Goal: Check status: Check status

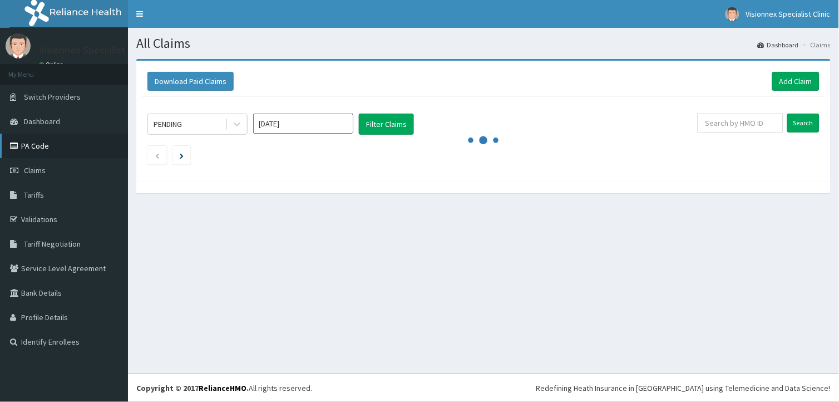
click at [41, 149] on link "PA Code" at bounding box center [64, 145] width 128 height 24
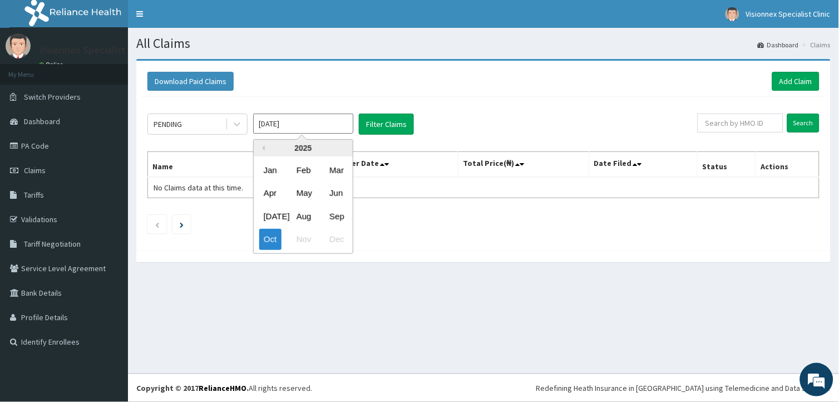
click at [276, 124] on input "Oct 2025" at bounding box center [303, 123] width 100 height 20
click at [340, 215] on div "Sep" at bounding box center [336, 216] width 22 height 21
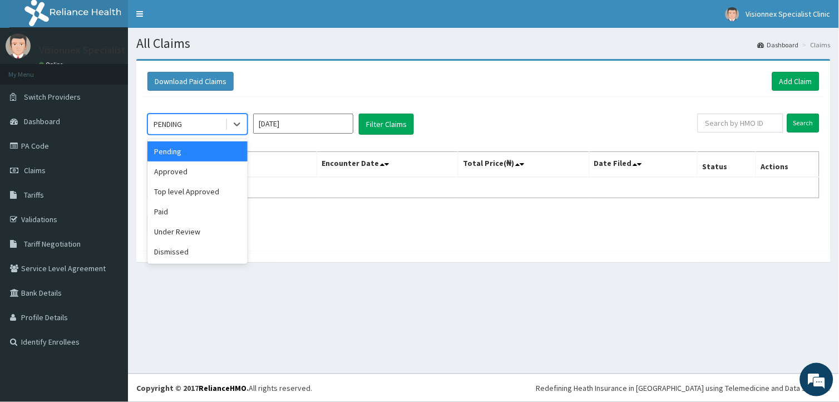
click at [200, 123] on div "PENDING" at bounding box center [186, 124] width 77 height 18
click at [184, 171] on div "Approved" at bounding box center [197, 171] width 100 height 20
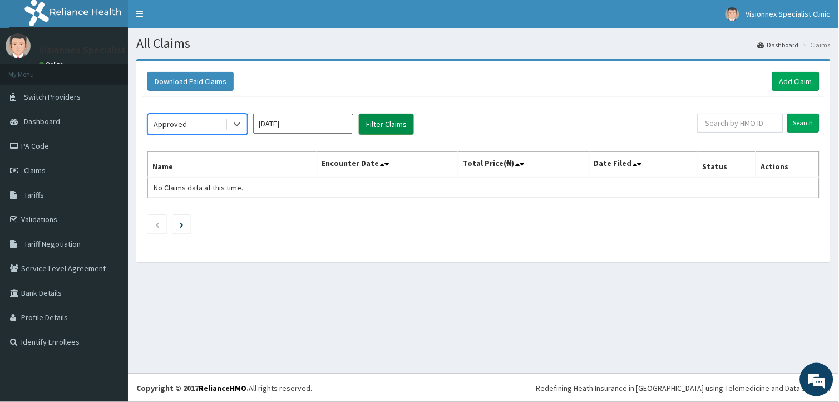
click at [386, 120] on button "Filter Claims" at bounding box center [386, 123] width 55 height 21
click at [188, 122] on div "Approved" at bounding box center [186, 124] width 77 height 18
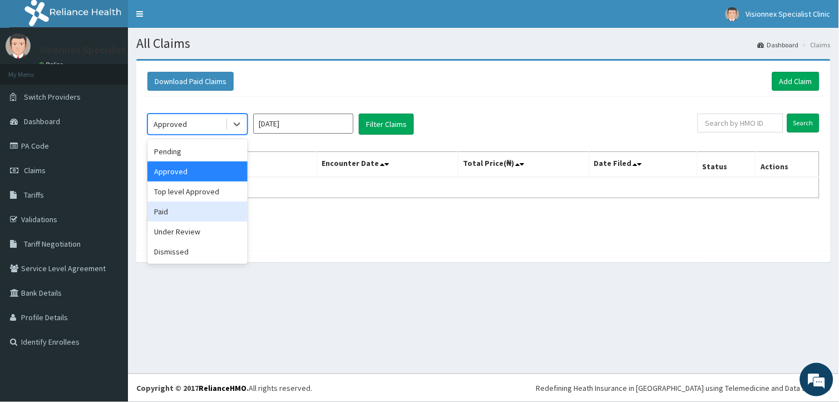
click at [189, 212] on div "Paid" at bounding box center [197, 211] width 100 height 20
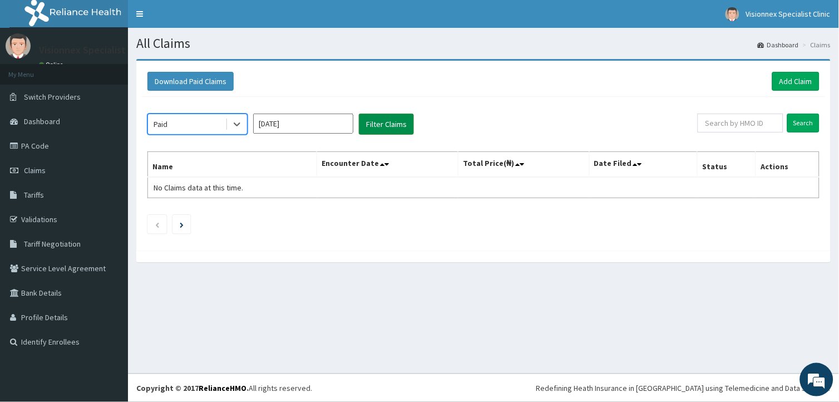
click at [382, 130] on button "Filter Claims" at bounding box center [386, 123] width 55 height 21
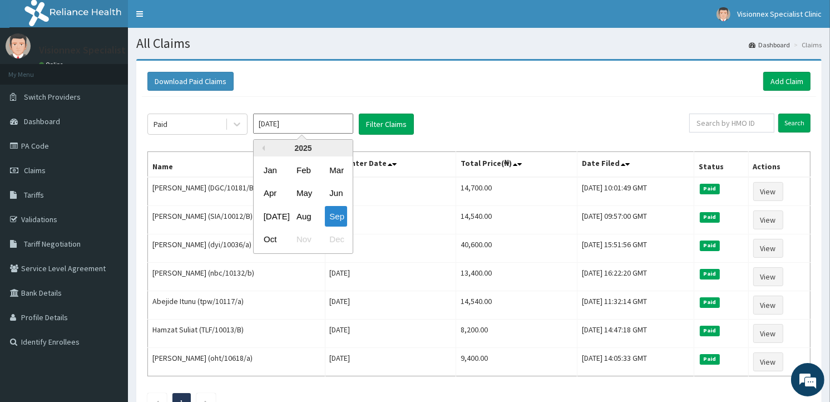
click at [287, 125] on input "Sep 2025" at bounding box center [303, 123] width 100 height 20
click at [266, 237] on div "Oct" at bounding box center [270, 239] width 22 height 21
type input "Oct 2025"
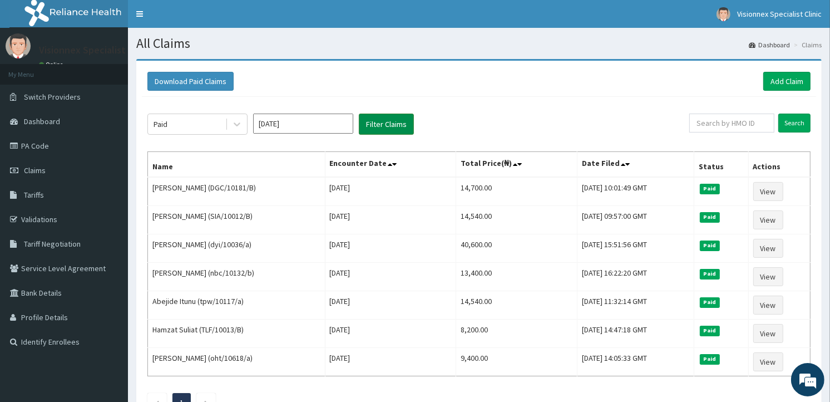
click at [385, 124] on button "Filter Claims" at bounding box center [386, 123] width 55 height 21
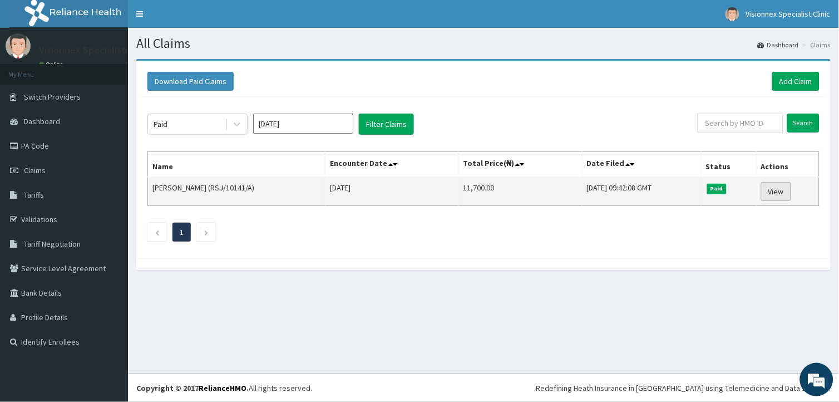
click at [780, 191] on link "View" at bounding box center [776, 191] width 30 height 19
